Goal: Task Accomplishment & Management: Complete application form

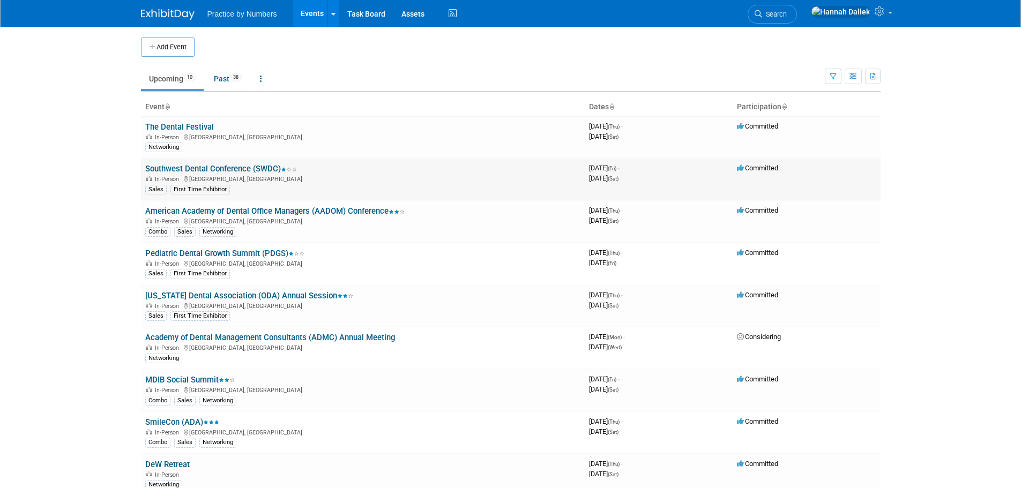
click at [196, 165] on link "Southwest Dental Conference (SWDC)" at bounding box center [221, 169] width 152 height 10
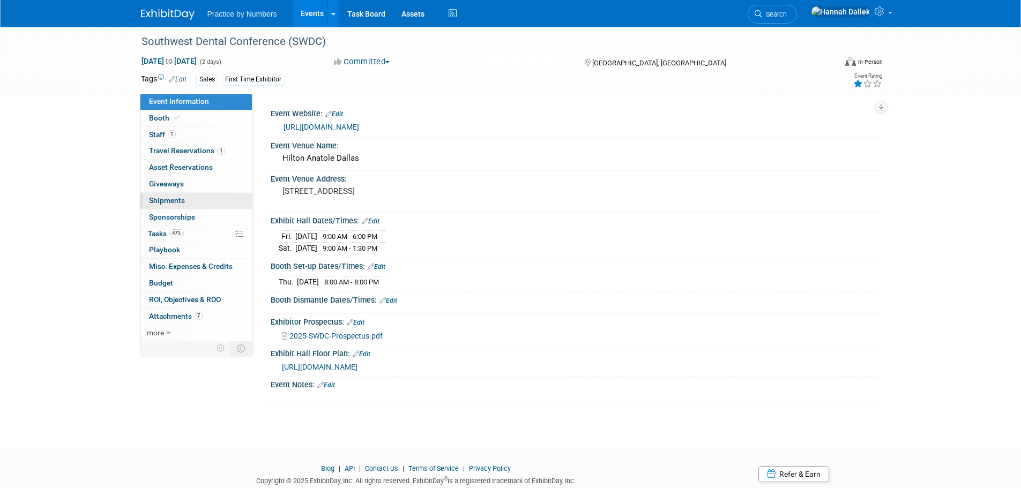
click at [171, 198] on span "Shipments 0" at bounding box center [167, 200] width 36 height 9
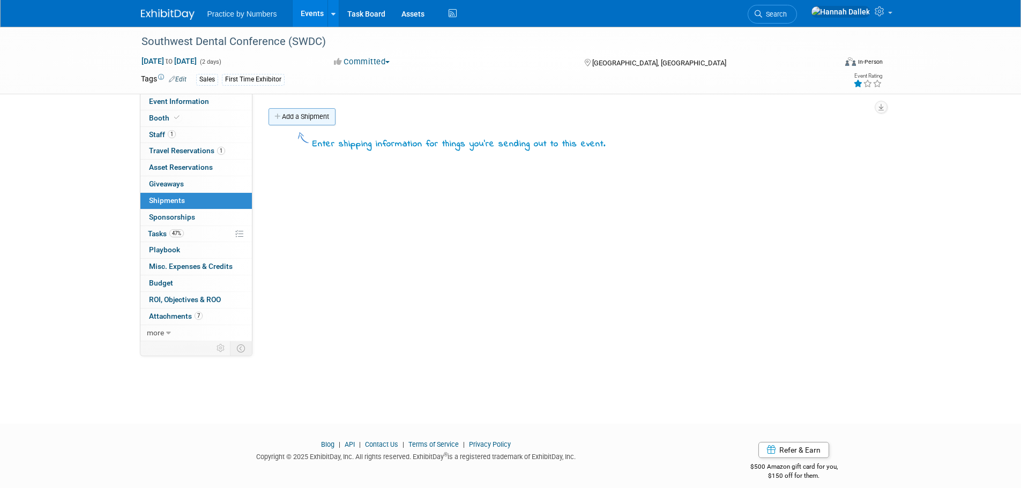
click at [300, 110] on link "Add a Shipment" at bounding box center [302, 116] width 67 height 17
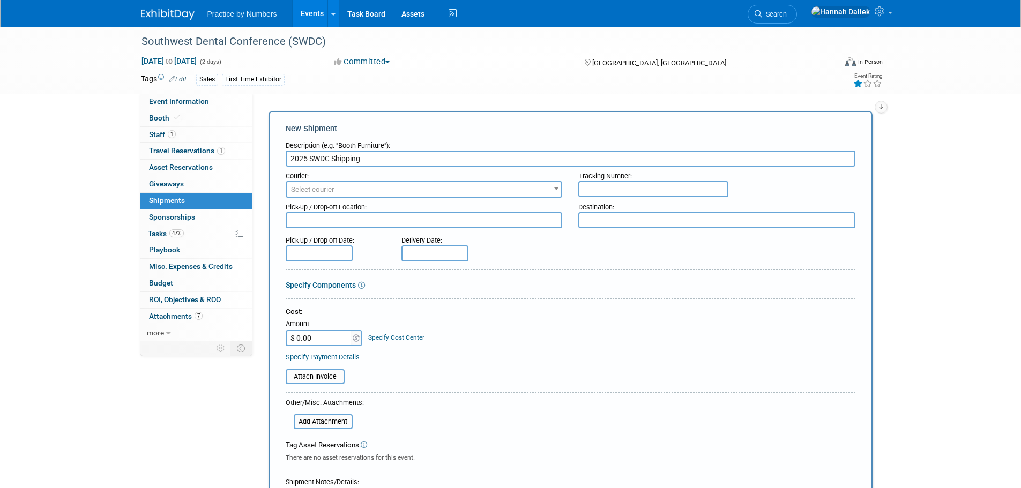
click at [331, 159] on input "2025 SWDC Shipping" at bounding box center [571, 159] width 570 height 16
click at [375, 159] on input "2025 SWDC | Shipping" at bounding box center [571, 159] width 570 height 16
drag, startPoint x: 427, startPoint y: 162, endPoint x: 378, endPoint y: 161, distance: 49.3
click at [378, 161] on input "2025 SWDC | Shipping | IB to Adv. [GEOGRAPHIC_DATA]" at bounding box center [571, 159] width 570 height 16
drag, startPoint x: 400, startPoint y: 160, endPoint x: 384, endPoint y: 160, distance: 15.6
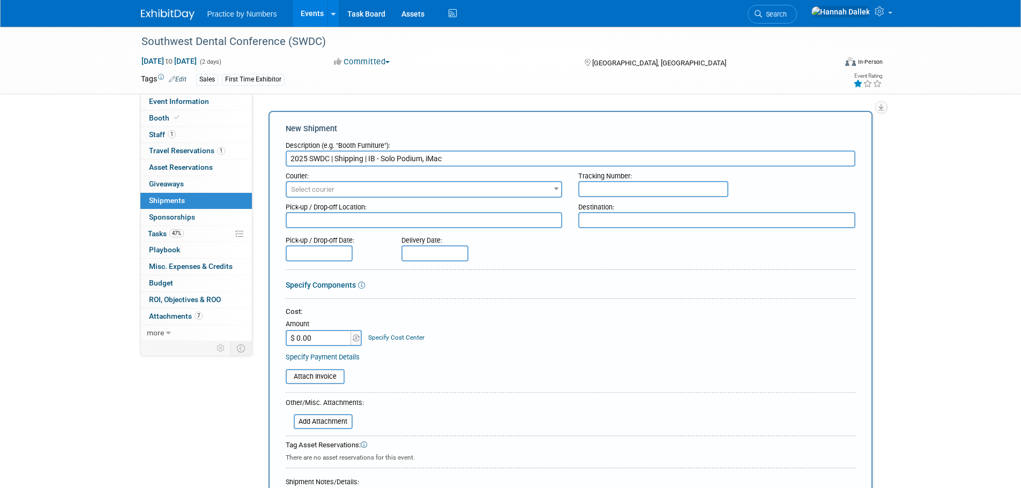
click at [384, 160] on input "2025 SWDC | Shipping | IB - Solo Podium, iMac" at bounding box center [571, 159] width 570 height 16
click at [409, 160] on input "2025 SWDC | Shipping | IB - Podium, iMac" at bounding box center [571, 159] width 570 height 16
type input "2025 SWDC | Shipping | IB - Podium & iMac"
click at [341, 190] on span "Select courier" at bounding box center [424, 189] width 275 height 15
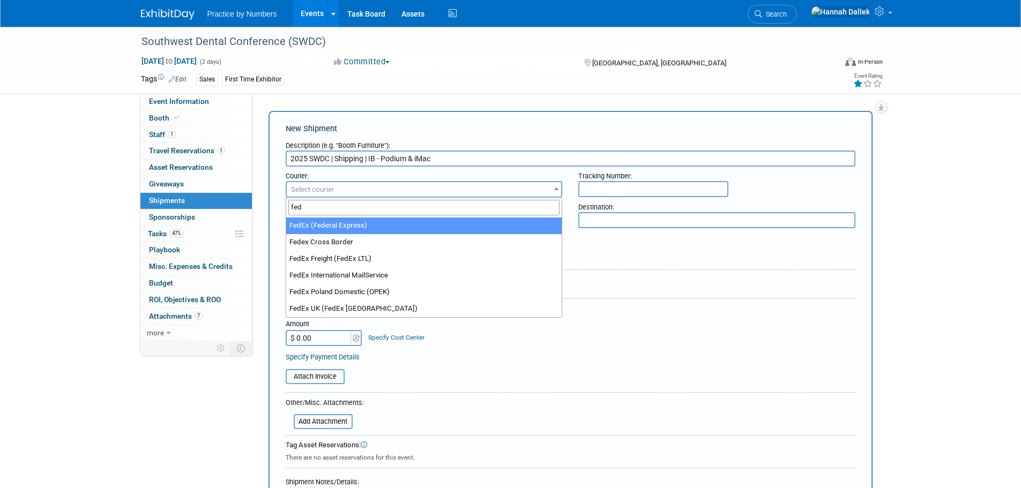
type input "fed"
select select "206"
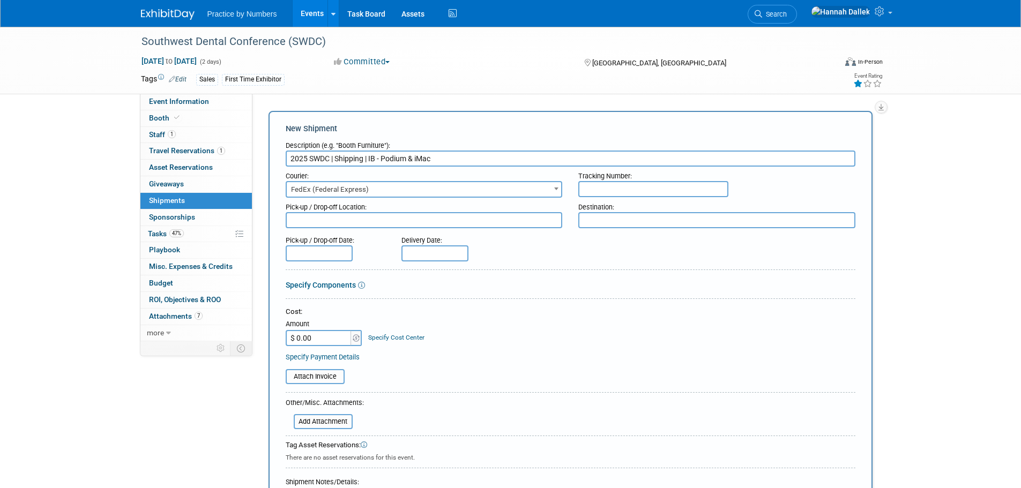
click at [590, 189] on input "text" at bounding box center [654, 189] width 150 height 16
drag, startPoint x: 593, startPoint y: 187, endPoint x: 604, endPoint y: 189, distance: 12.0
click at [604, 189] on input "883476339723" at bounding box center [654, 189] width 150 height 16
click at [616, 189] on input "883476339723" at bounding box center [654, 189] width 150 height 16
click at [635, 190] on input "883476339723" at bounding box center [654, 189] width 150 height 16
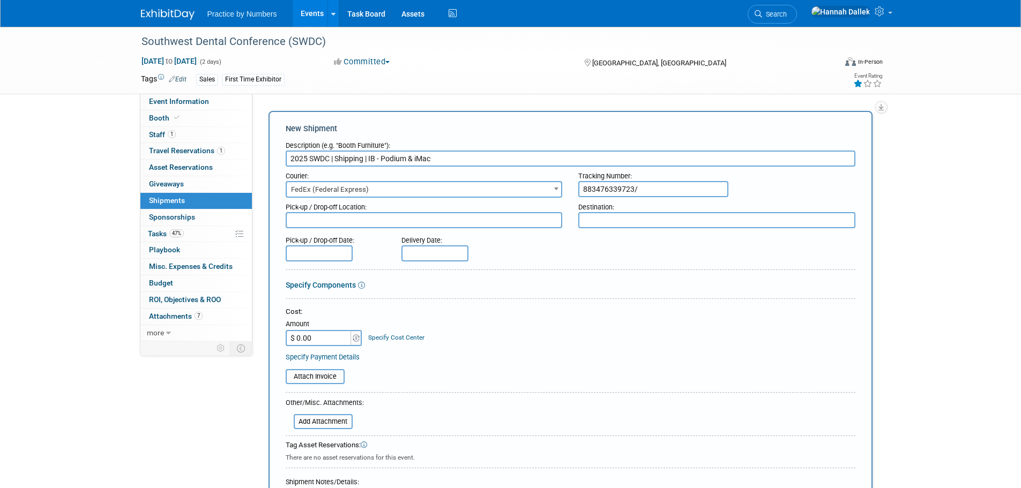
drag, startPoint x: 634, startPoint y: 187, endPoint x: 582, endPoint y: 184, distance: 51.6
click at [582, 184] on input "883476339723/" at bounding box center [654, 189] width 150 height 16
click at [659, 190] on input "883476339723/" at bounding box center [654, 189] width 150 height 16
paste input "883476339723"
type input "883476339723/883476339734"
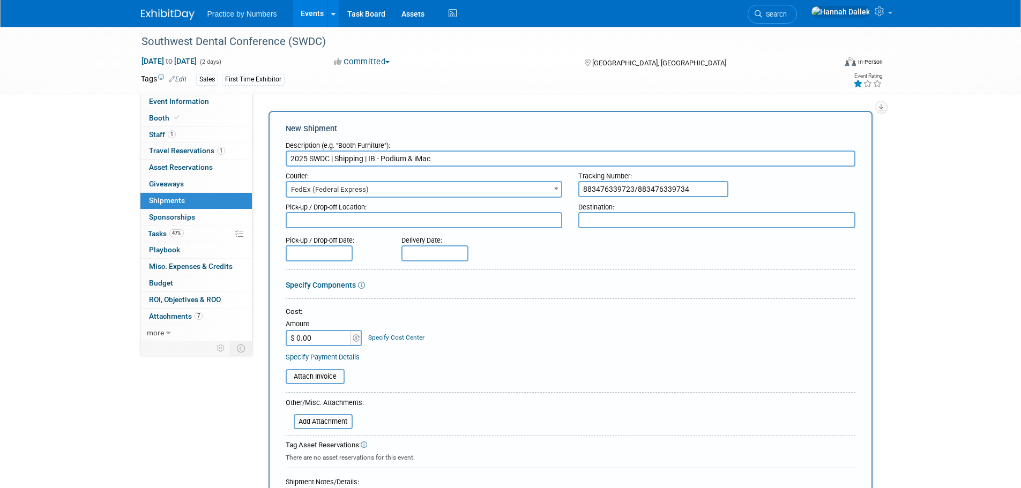
click at [365, 223] on textarea at bounding box center [424, 220] width 277 height 16
drag, startPoint x: 345, startPoint y: 222, endPoint x: 284, endPoint y: 223, distance: 61.1
click at [284, 223] on div "Pick-up / Drop-off Location: [GEOGRAPHIC_DATA], [GEOGRAPHIC_DATA]" at bounding box center [424, 213] width 293 height 31
type textarea "[GEOGRAPHIC_DATA], [GEOGRAPHIC_DATA]"
click at [596, 222] on textarea at bounding box center [717, 220] width 277 height 16
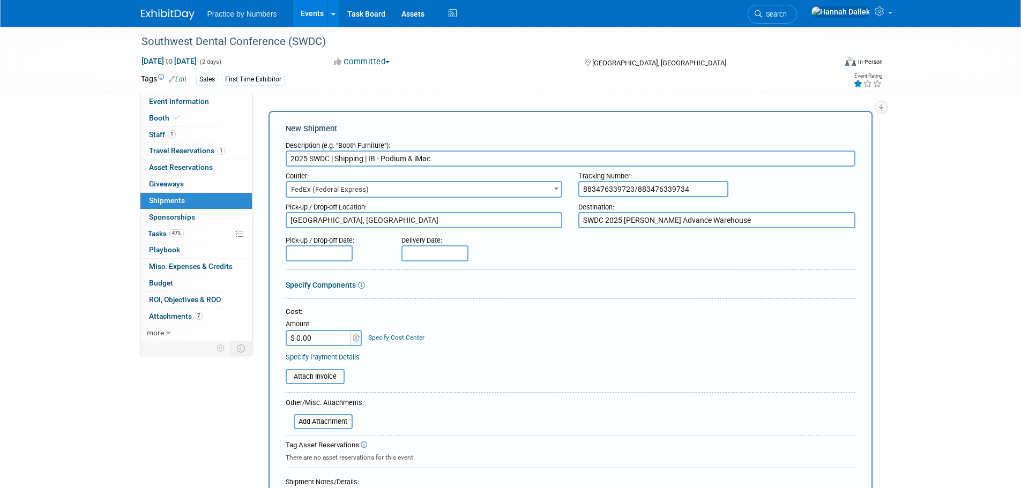
type textarea "SWDC 2025 [PERSON_NAME] Advance Warehouse"
click at [411, 252] on input "text" at bounding box center [435, 254] width 67 height 16
click at [459, 349] on span "12" at bounding box center [460, 350] width 21 height 21
type input "[DATE]"
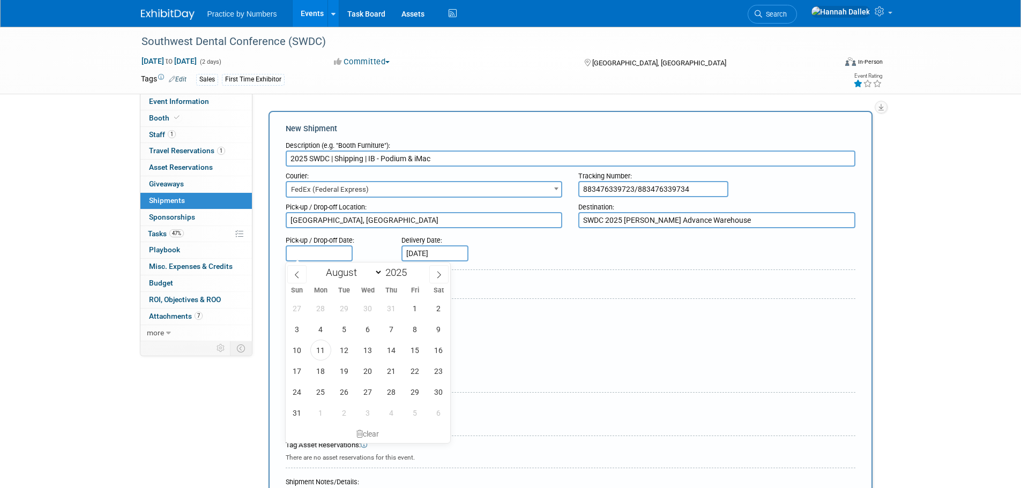
click at [327, 253] on input "text" at bounding box center [319, 254] width 67 height 16
click at [320, 351] on span "11" at bounding box center [320, 350] width 21 height 21
type input "[DATE]"
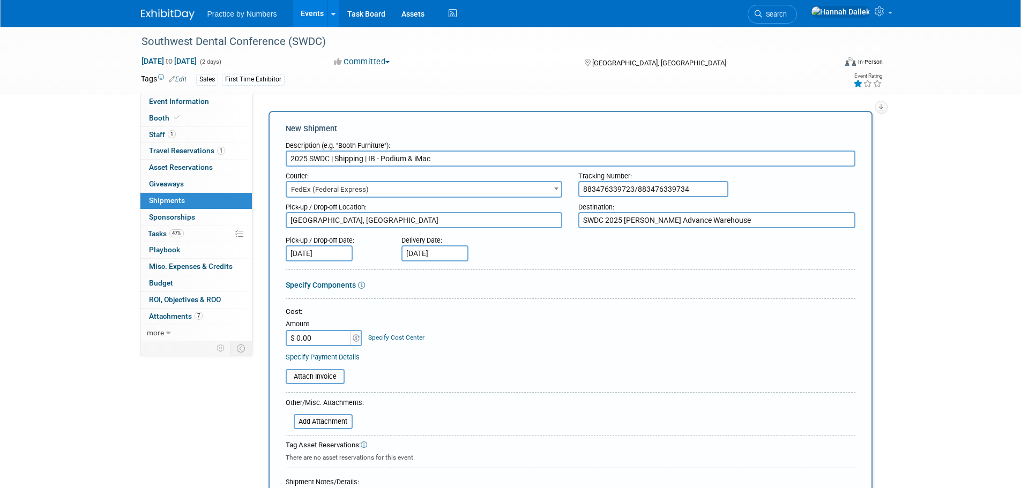
click at [330, 284] on link "Specify Components" at bounding box center [321, 285] width 70 height 9
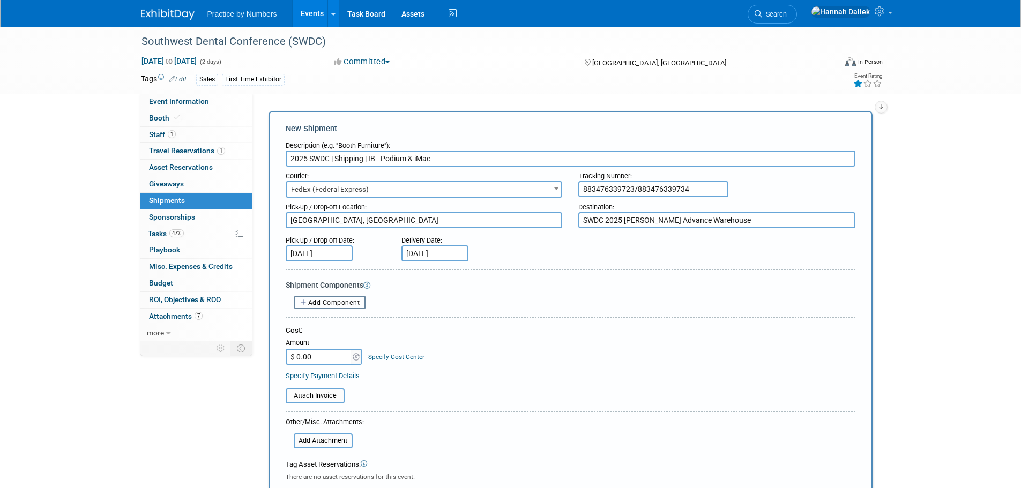
click at [311, 304] on span "Add Component" at bounding box center [334, 303] width 52 height 8
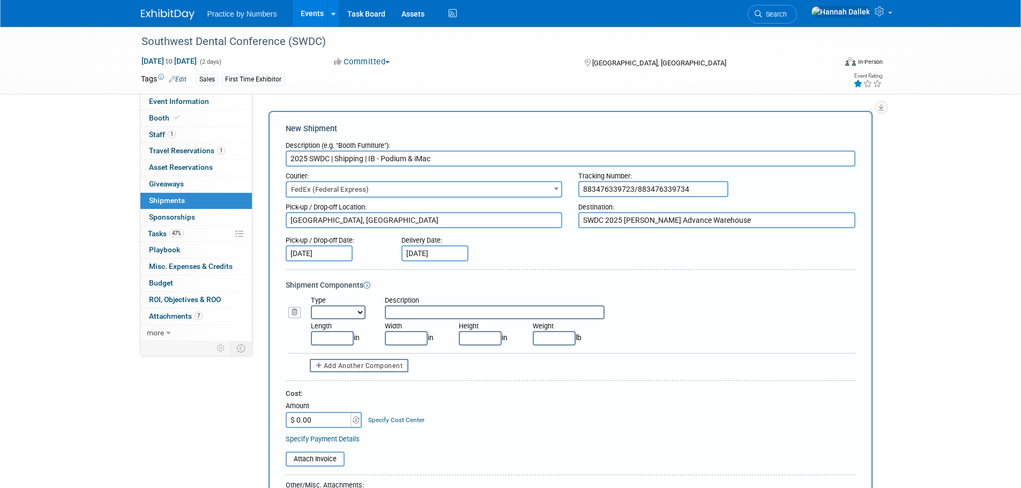
click at [328, 313] on select "Bag Bin Box Bundle Cage Case Container Cooler Crate Drum/Barrel Envelope Machin…" at bounding box center [338, 313] width 55 height 14
select select "6"
click at [311, 306] on select "Bag Bin Box Bundle Cage Case Container Cooler Crate Drum/Barrel Envelope Machin…" at bounding box center [338, 313] width 55 height 14
click at [362, 311] on select "Bag Bin Box Bundle Cage Case Container Cooler Crate Drum/Barrel Envelope Machin…" at bounding box center [338, 313] width 55 height 14
click at [401, 291] on div "Shipment Components Type Bag Bin Box Bundle Cage Case Container Cooler Crate Dr…" at bounding box center [571, 326] width 570 height 93
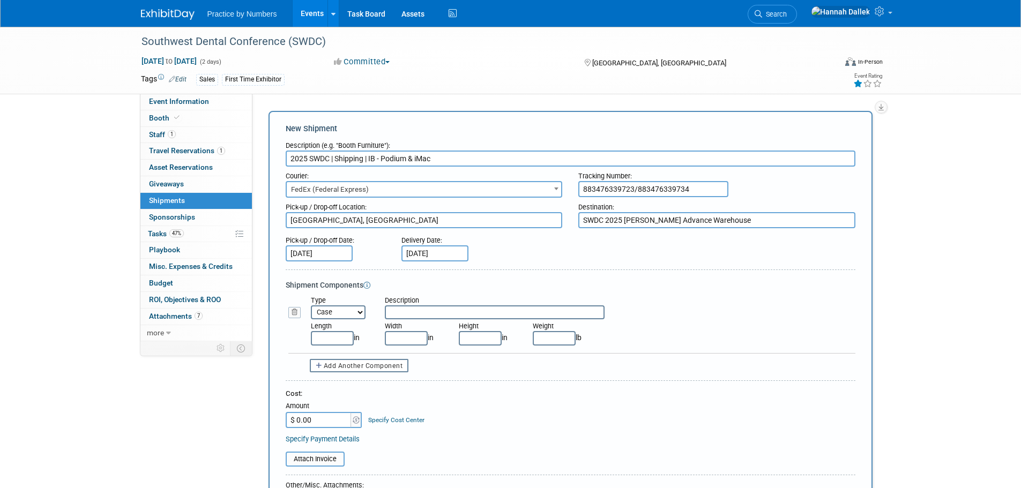
click at [403, 310] on input "text" at bounding box center [495, 313] width 220 height 14
type input "Podium"
click at [345, 338] on input "text" at bounding box center [332, 338] width 43 height 14
type input "37.00"
click at [400, 339] on input "text" at bounding box center [406, 338] width 43 height 14
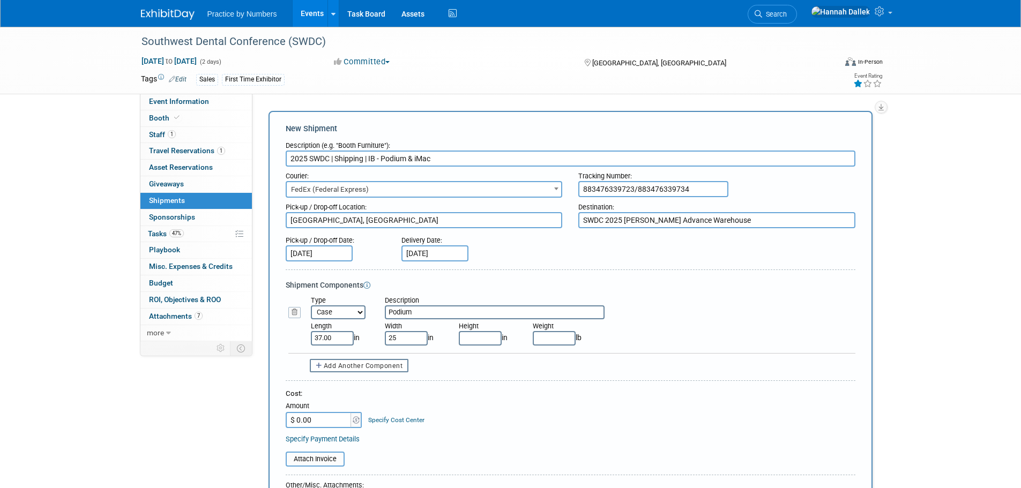
type input "25.00"
click at [473, 339] on input "text" at bounding box center [480, 338] width 43 height 14
type input "15.00"
click at [476, 338] on input "text" at bounding box center [480, 338] width 43 height 14
type input "37.00"
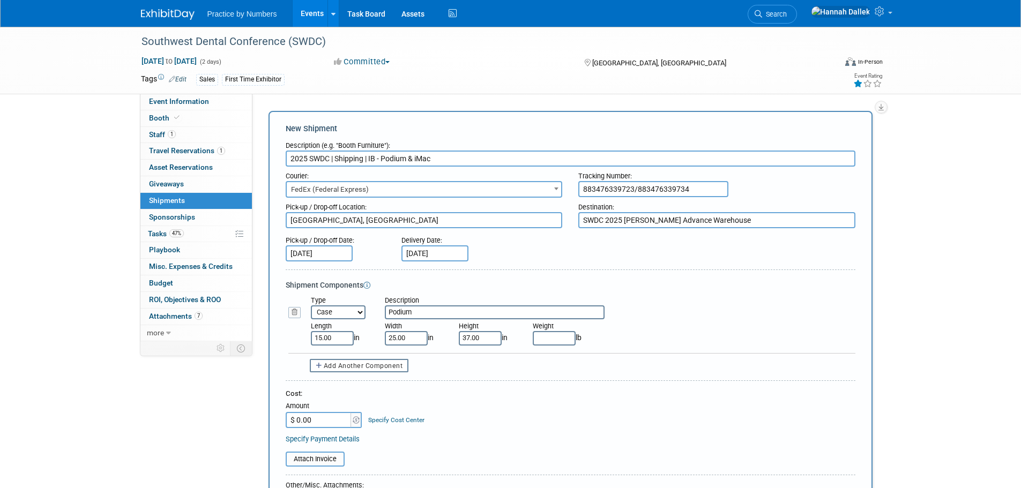
click at [541, 337] on input "text" at bounding box center [554, 338] width 43 height 14
type input "64.00"
click at [627, 333] on div "Length 15.00 in Width 25.00 in Height 37.00 in Weight 64.00 lb" at bounding box center [583, 333] width 561 height 26
click at [329, 367] on span "Add Another Component" at bounding box center [363, 366] width 79 height 8
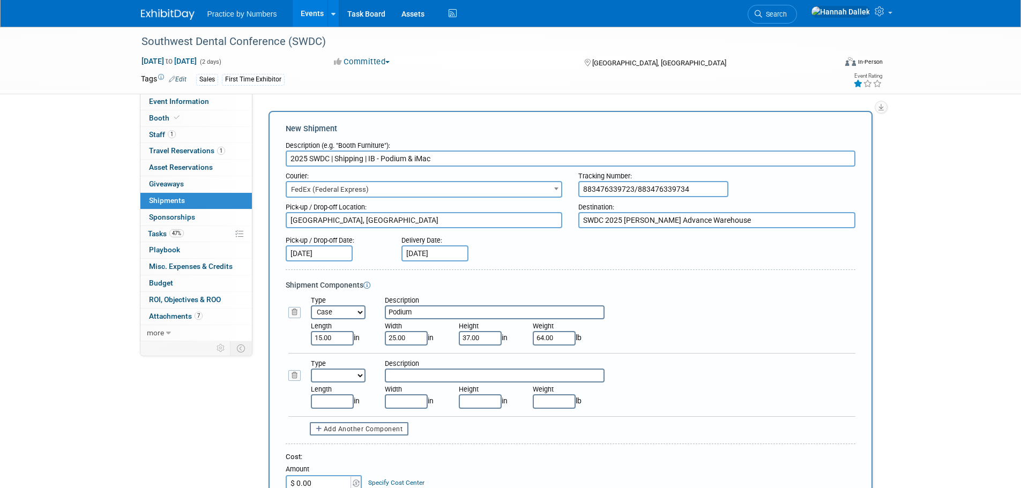
click at [333, 377] on select "Bag Bin Box Bundle Cage Case Container Cooler Crate Drum/Barrel Envelope Machin…" at bounding box center [338, 376] width 55 height 14
select select "6"
click at [311, 369] on select "Bag Bin Box Bundle Cage Case Container Cooler Crate Drum/Barrel Envelope Machin…" at bounding box center [338, 376] width 55 height 14
click at [403, 380] on input "text" at bounding box center [495, 376] width 220 height 14
type input "iMac"
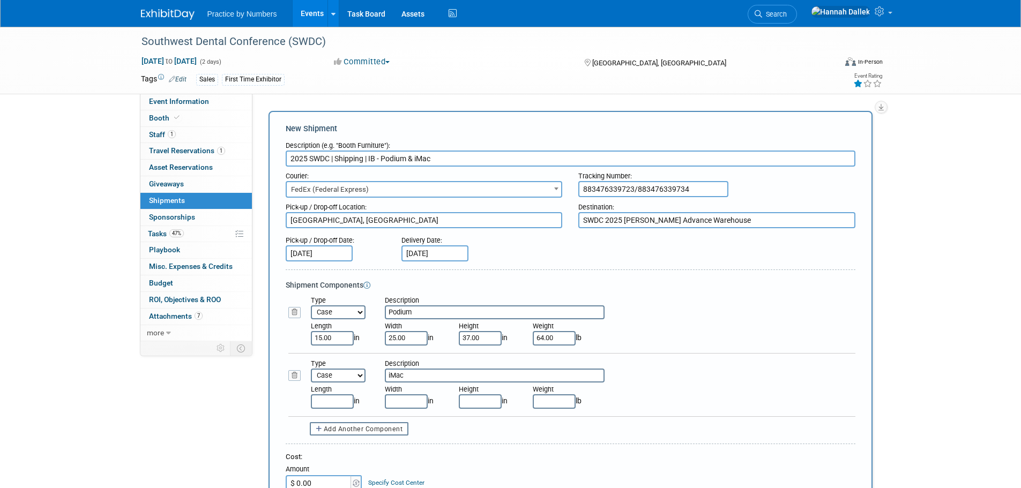
click at [344, 401] on input "text" at bounding box center [332, 402] width 43 height 14
type input "9.00"
type input "37.00"
click at [478, 339] on input "37.00" at bounding box center [480, 338] width 43 height 14
type input "15.00"
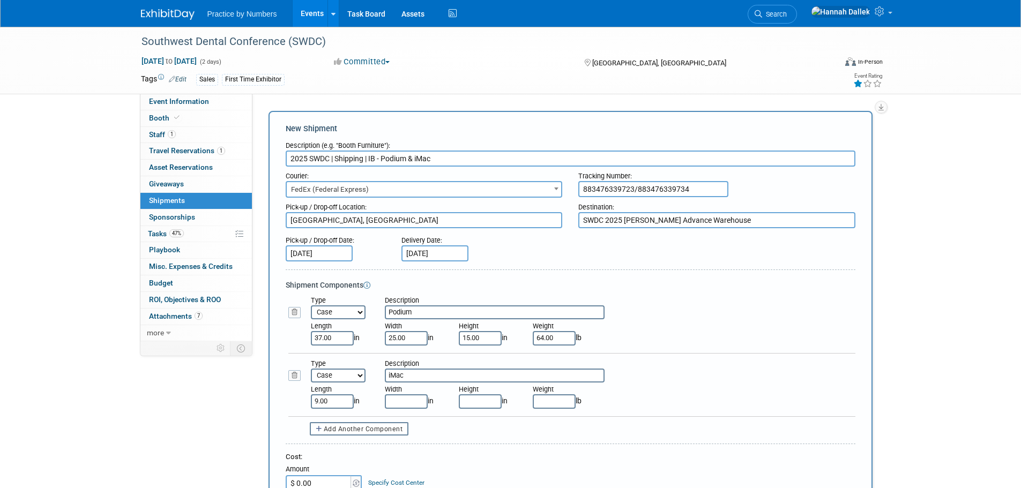
click at [331, 403] on input "9.00" at bounding box center [332, 402] width 43 height 14
type input "26.00"
click at [335, 339] on input "37.00" at bounding box center [332, 338] width 43 height 14
click at [368, 286] on icon at bounding box center [367, 285] width 7 height 7
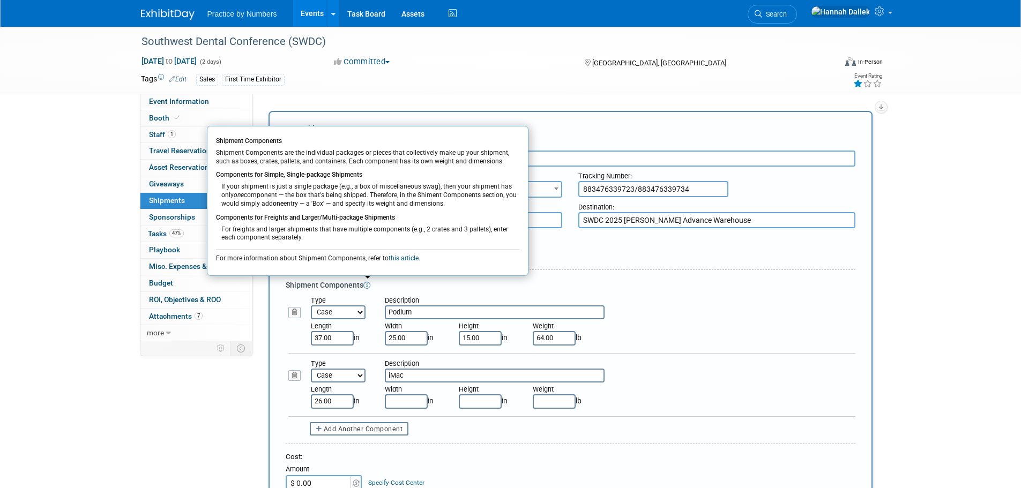
click at [624, 284] on div "Shipment Components Shipment Components Shipment Components are the individual …" at bounding box center [571, 285] width 570 height 11
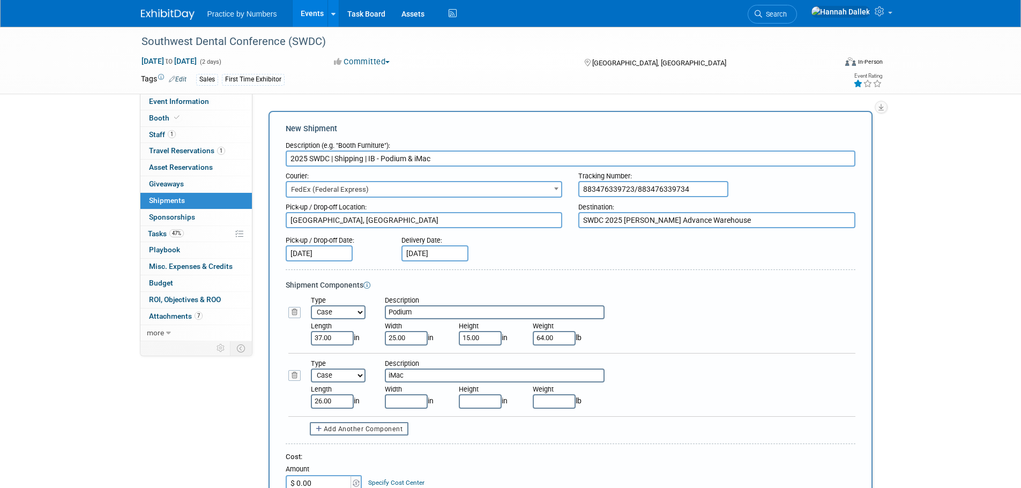
click at [420, 402] on input "text" at bounding box center [406, 402] width 43 height 14
type input "24.00"
click at [496, 399] on input "text" at bounding box center [480, 402] width 43 height 14
type input "9.00"
click at [543, 402] on input "text" at bounding box center [554, 402] width 43 height 14
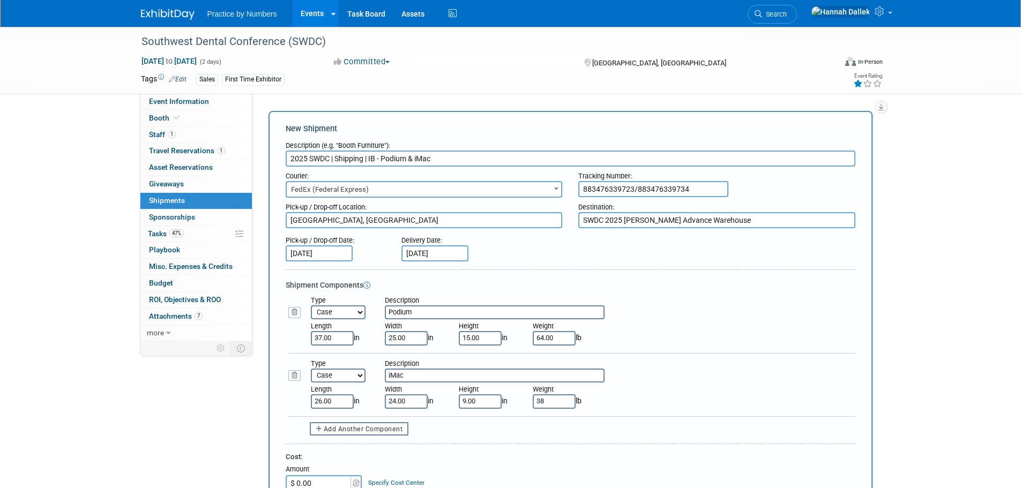
type input "38.00"
click at [623, 408] on div "Length 26.00 in Width 24.00 in Height 9.00 in Weight 38.00 lb" at bounding box center [583, 396] width 561 height 26
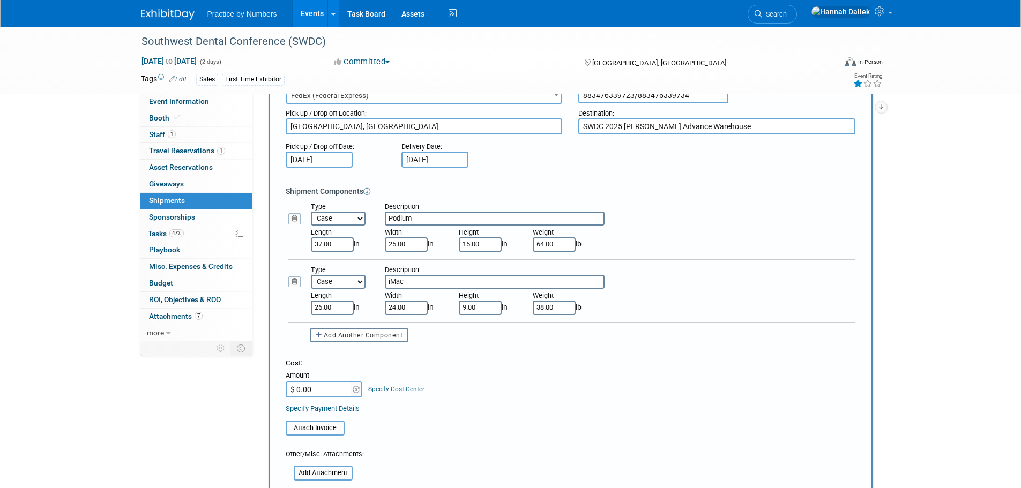
scroll to position [107, 0]
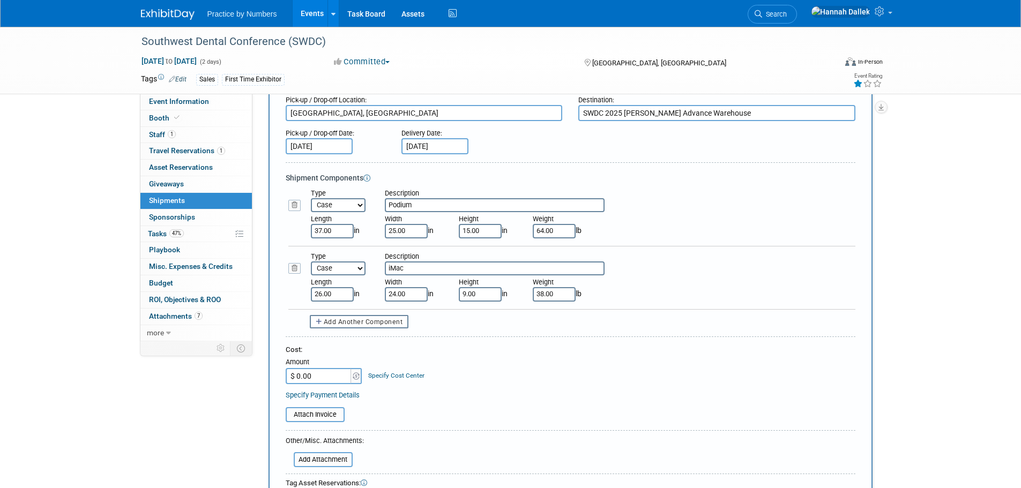
click at [322, 379] on input "$ 0.00" at bounding box center [319, 376] width 67 height 16
type input "$ 163.16"
click at [331, 395] on link "Specify Payment Details" at bounding box center [323, 395] width 74 height 8
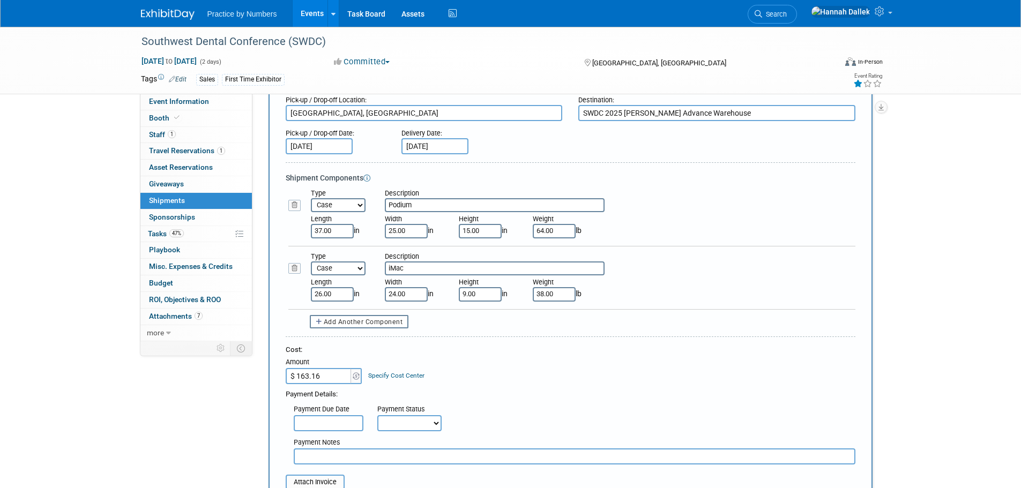
scroll to position [161, 0]
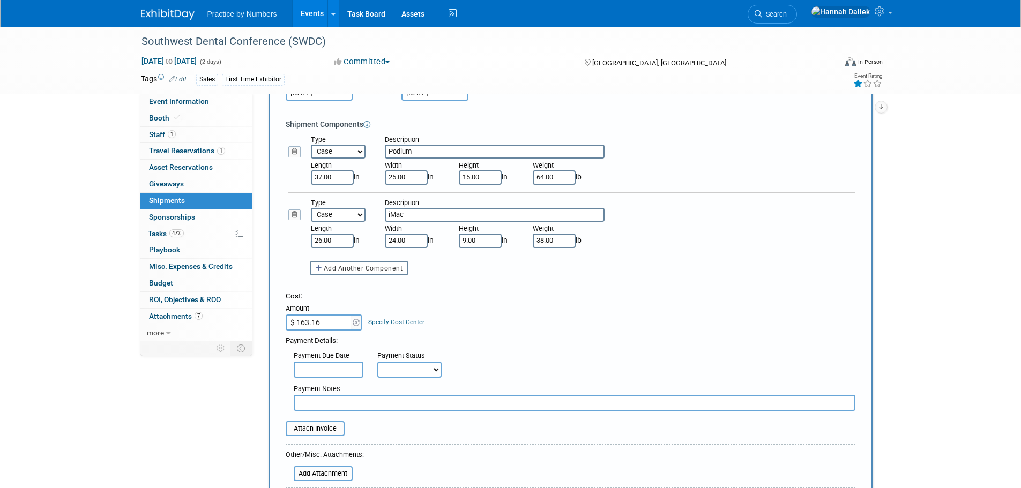
click at [317, 405] on input "text" at bounding box center [575, 403] width 562 height 16
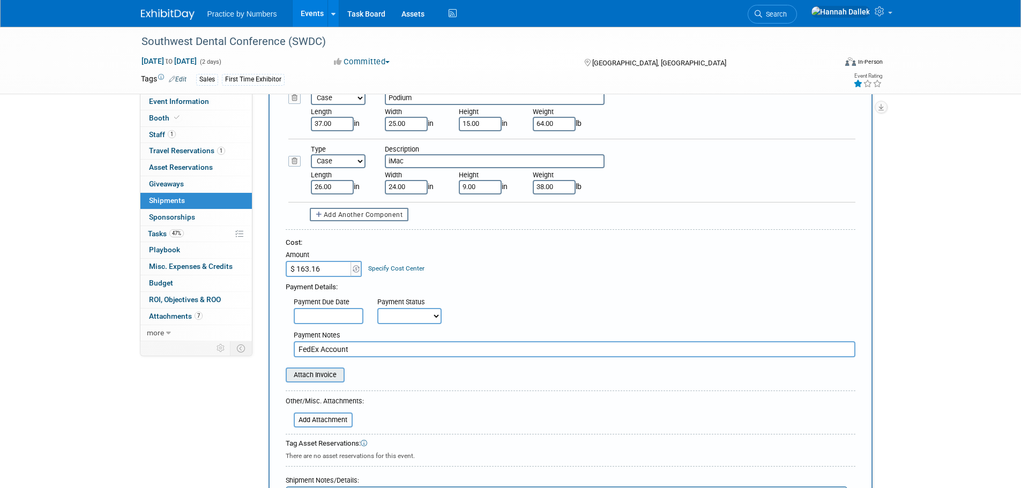
type input "FedEx Account"
click at [324, 373] on input "file" at bounding box center [280, 375] width 128 height 13
click at [309, 375] on input "file" at bounding box center [280, 375] width 128 height 13
type input "C:\fakepath\SWDC 2025 Shipping IB.heif"
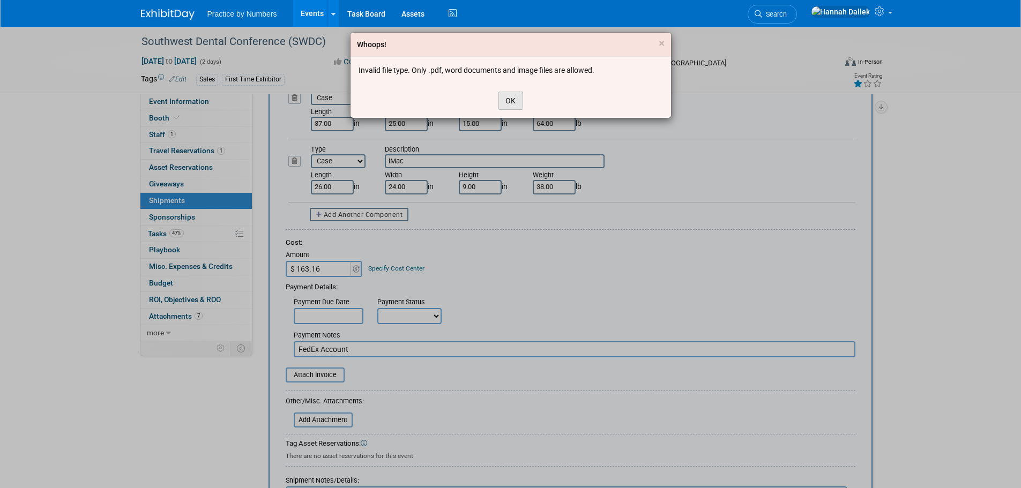
click at [510, 98] on button "OK" at bounding box center [511, 101] width 25 height 18
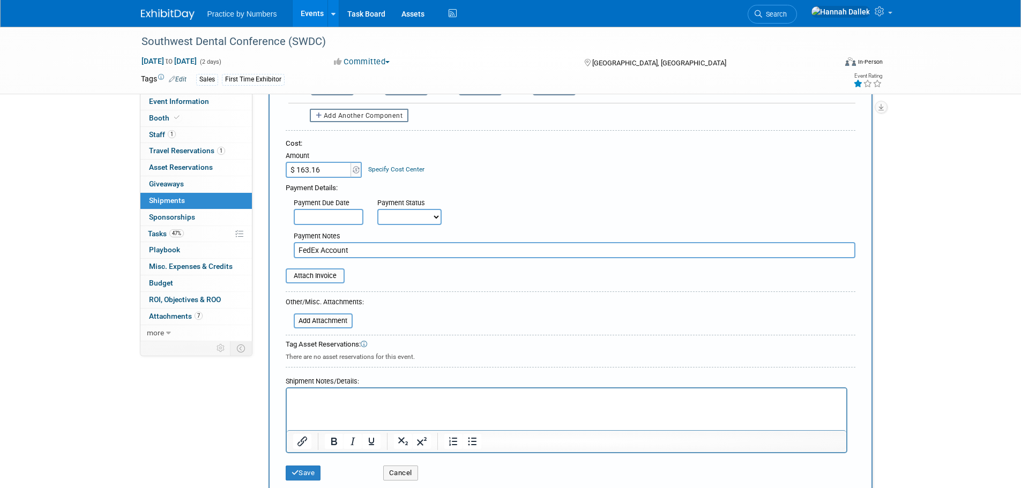
scroll to position [375, 0]
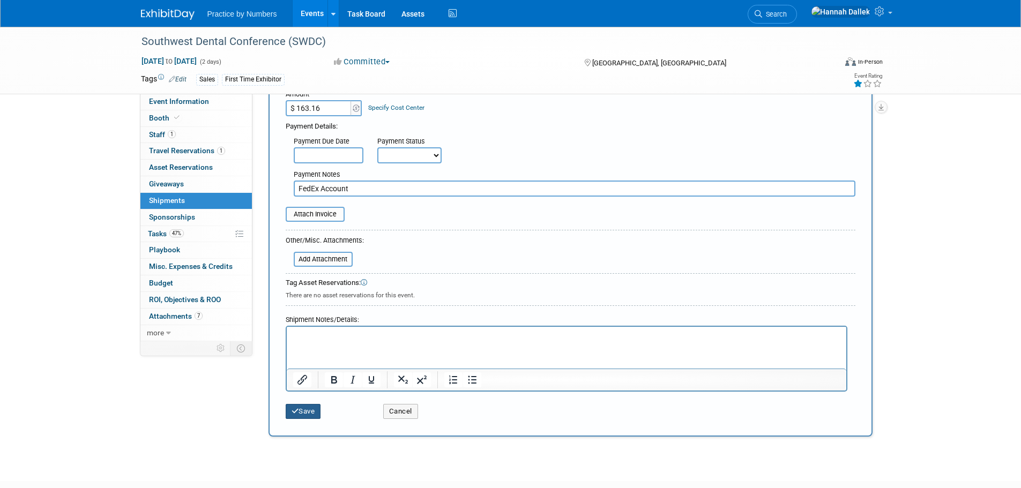
click at [305, 416] on button "Save" at bounding box center [303, 411] width 35 height 15
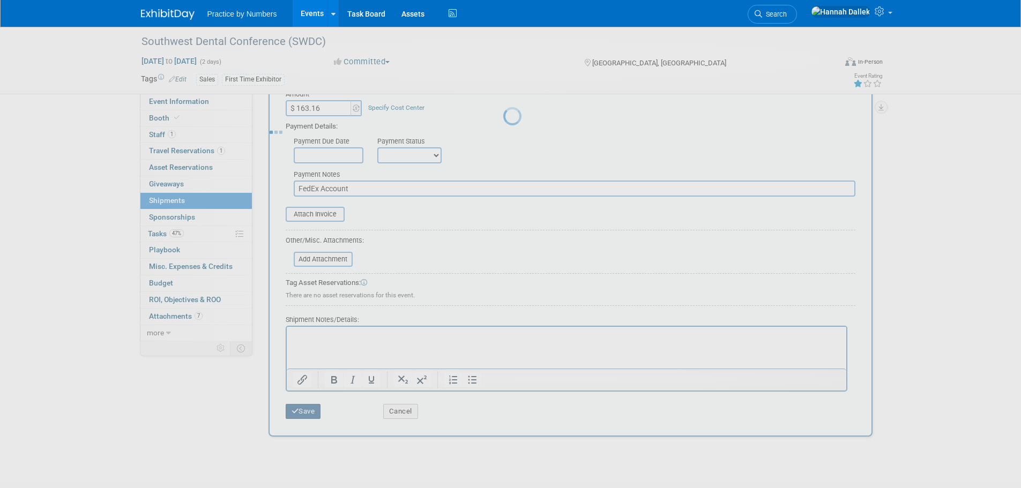
scroll to position [11, 0]
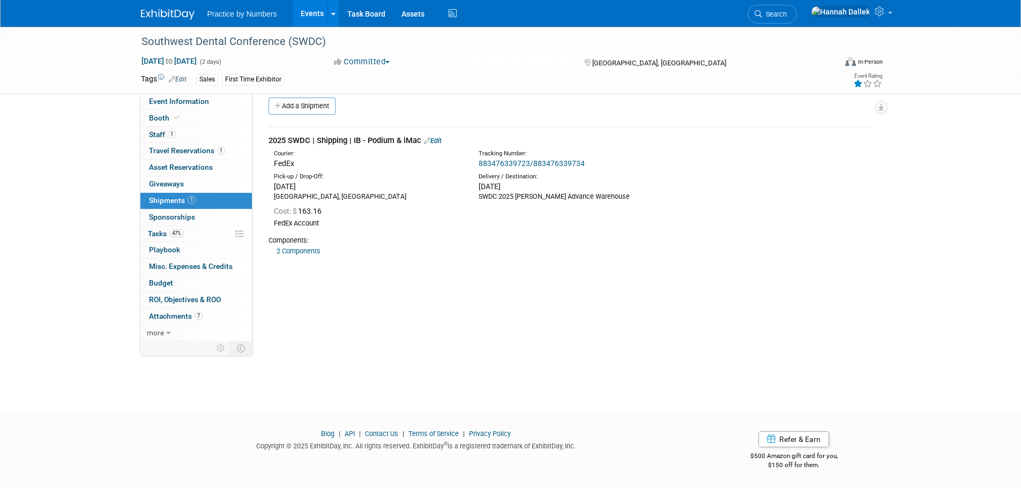
click at [413, 313] on div "Event Website: Edit [URL][DOMAIN_NAME] Event Venue Name: Hilton Anatole Dallas …" at bounding box center [567, 207] width 628 height 248
click at [197, 117] on link "Booth" at bounding box center [196, 118] width 112 height 16
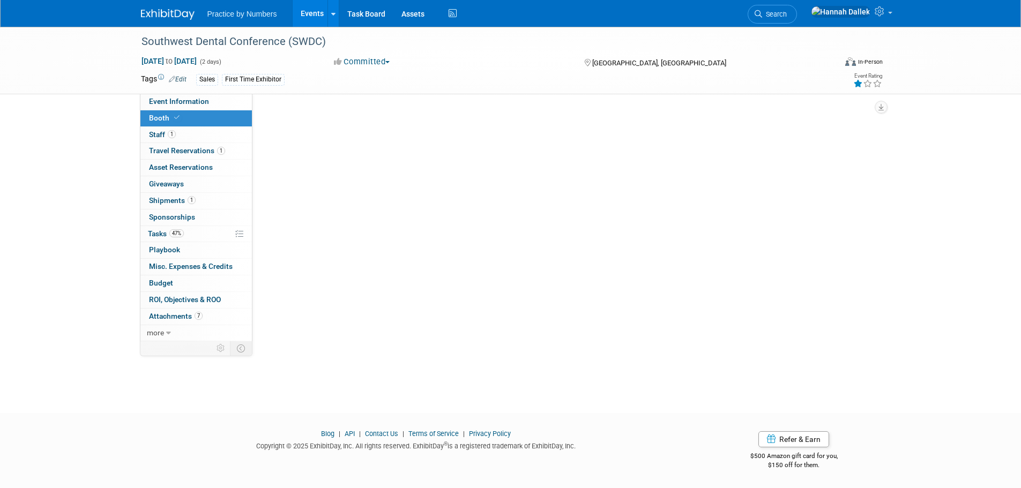
scroll to position [0, 0]
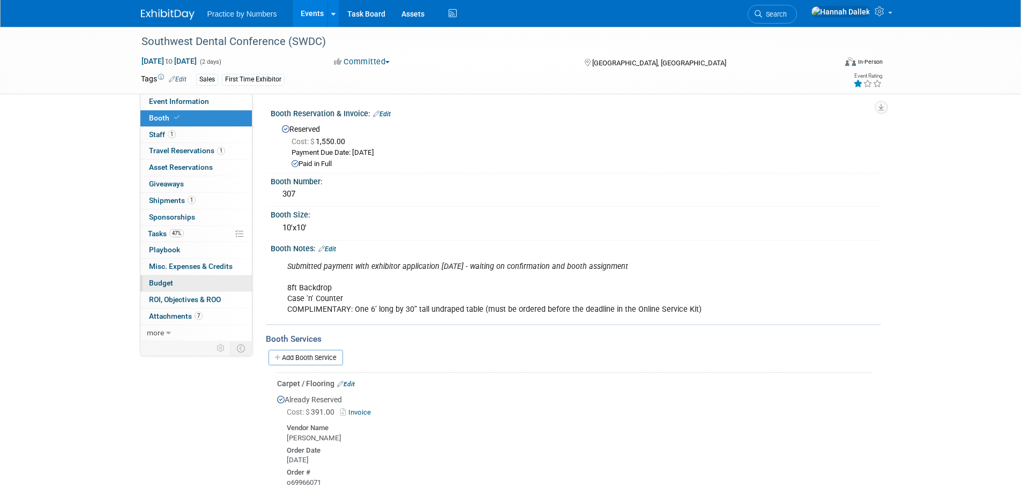
click at [159, 283] on span "Budget" at bounding box center [161, 283] width 24 height 9
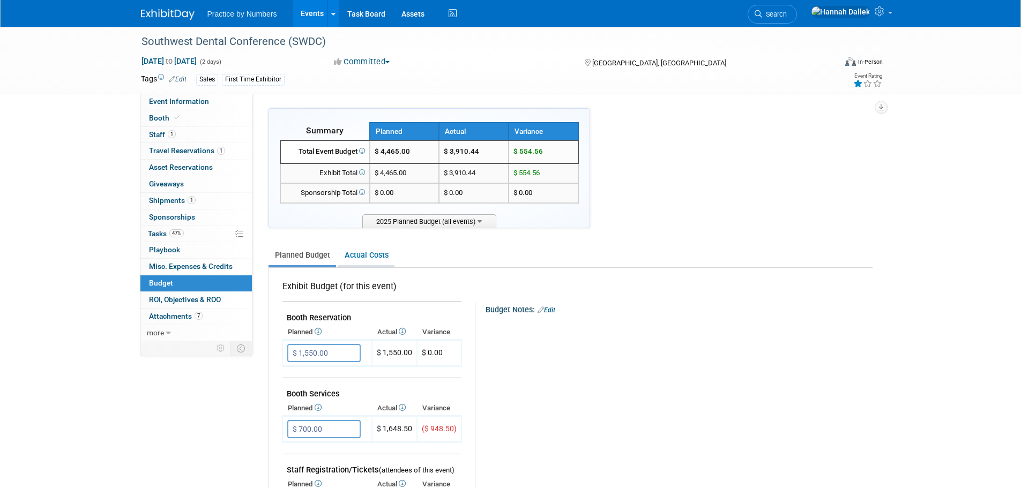
click at [371, 256] on link "Actual Costs" at bounding box center [366, 256] width 56 height 20
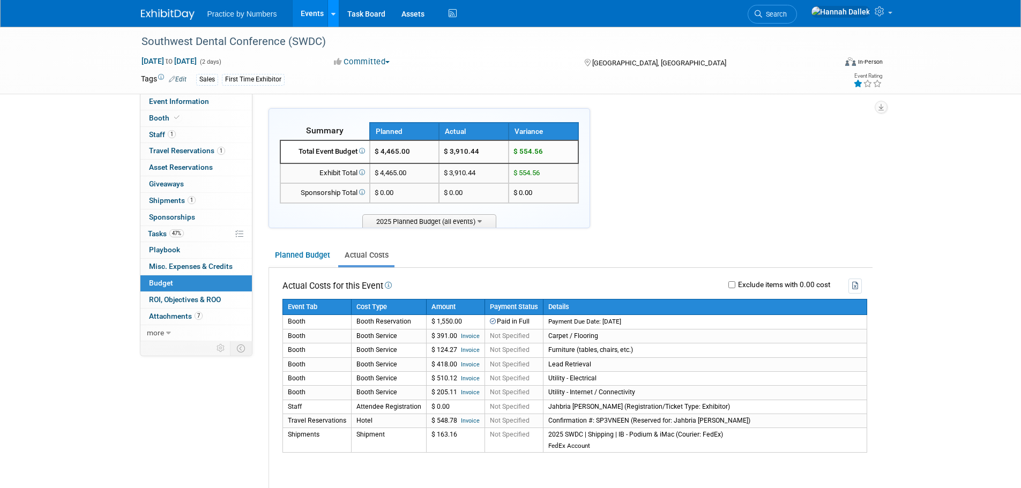
click at [335, 14] on icon at bounding box center [333, 14] width 4 height 7
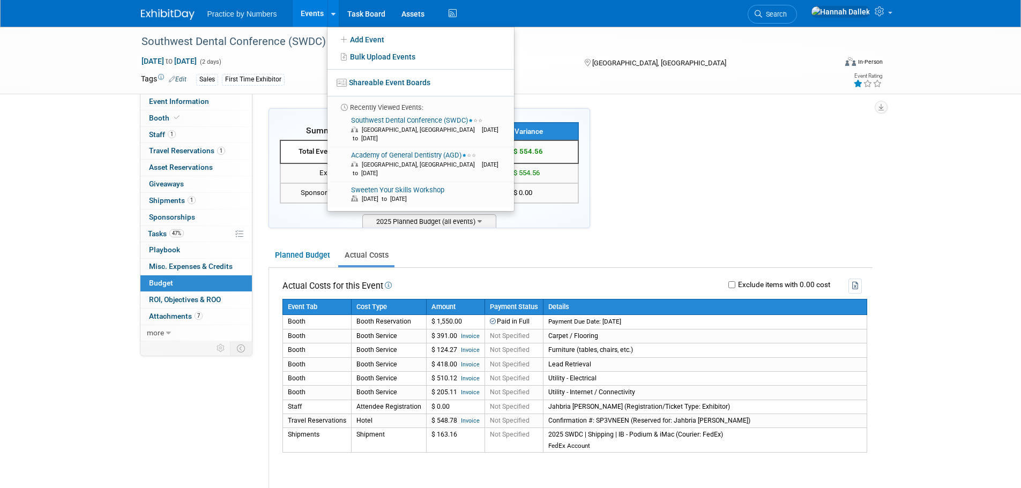
click at [313, 10] on link "Events" at bounding box center [312, 13] width 39 height 27
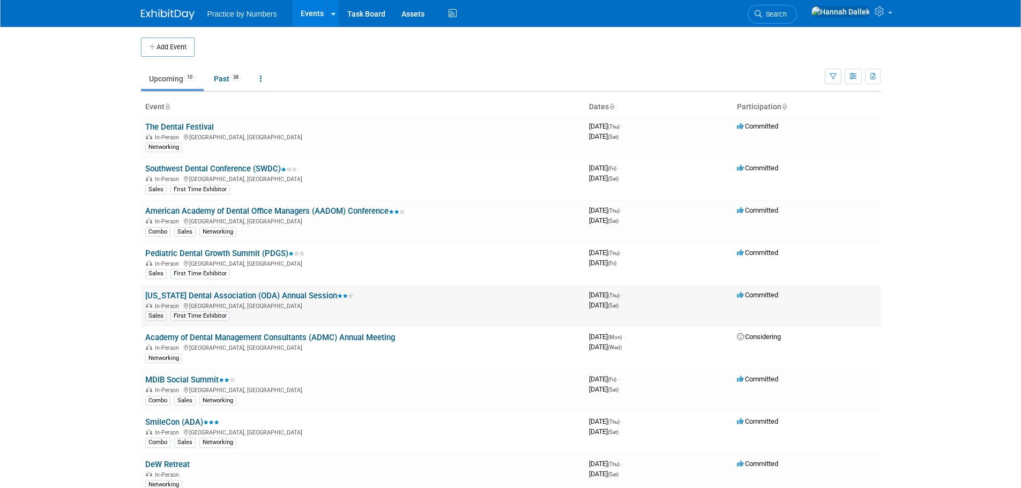
click at [232, 295] on link "[US_STATE] Dental Association (ODA) Annual Session" at bounding box center [249, 296] width 208 height 10
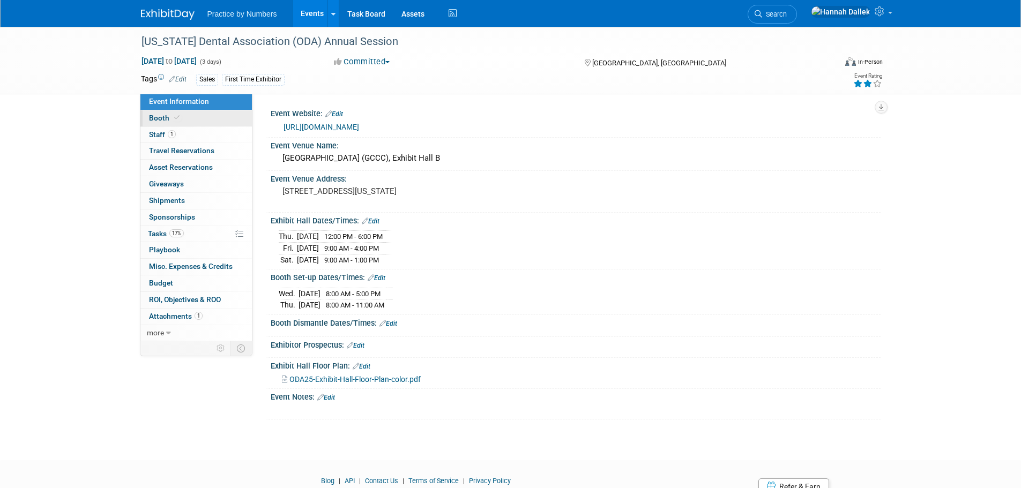
click at [176, 117] on icon at bounding box center [176, 118] width 5 height 6
